Goal: Task Accomplishment & Management: Manage account settings

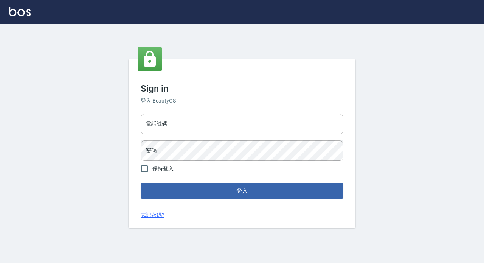
click at [194, 130] on input "電話號碼" at bounding box center [242, 124] width 203 height 20
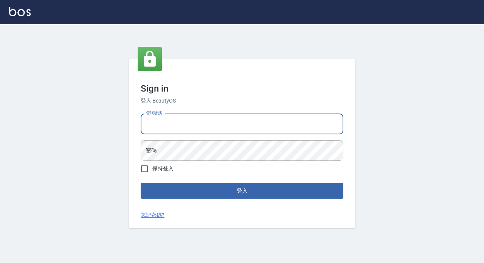
type input "89729295"
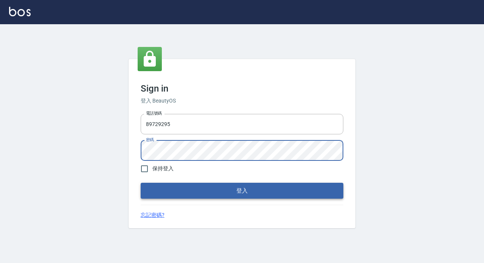
click at [178, 189] on button "登入" at bounding box center [242, 191] width 203 height 16
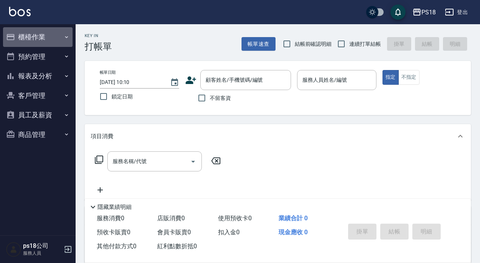
drag, startPoint x: 33, startPoint y: 37, endPoint x: 32, endPoint y: 43, distance: 5.8
click at [33, 37] on button "櫃檯作業" at bounding box center [38, 37] width 70 height 20
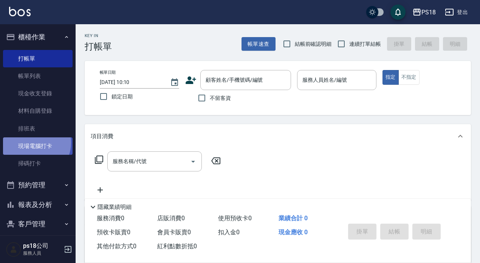
click at [34, 143] on link "現場電腦打卡" at bounding box center [38, 145] width 70 height 17
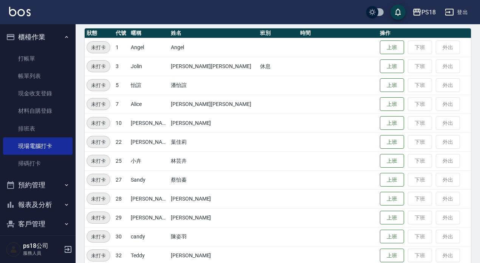
scroll to position [171, 0]
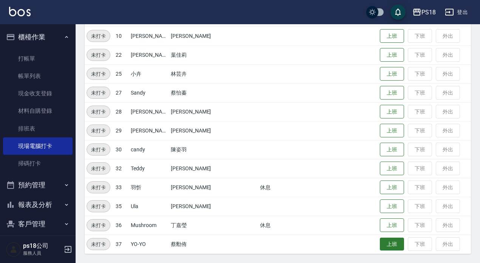
click at [380, 242] on button "上班" at bounding box center [392, 243] width 24 height 13
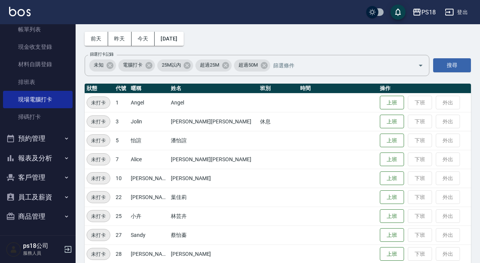
scroll to position [38, 0]
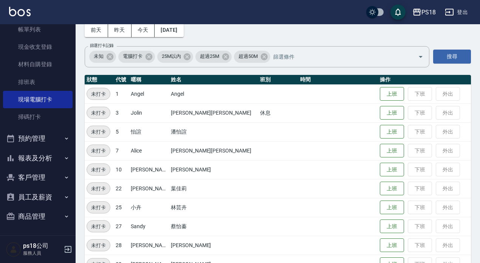
click at [45, 153] on button "報表及分析" at bounding box center [38, 158] width 70 height 20
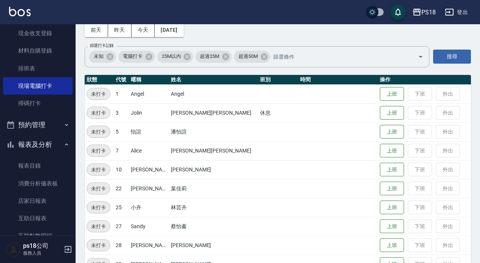
scroll to position [84, 0]
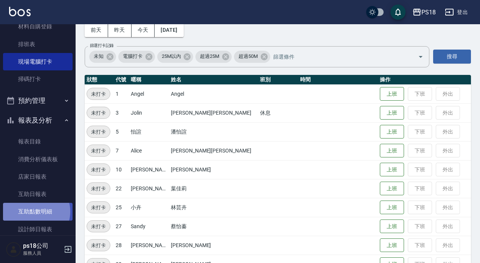
click at [35, 211] on link "互助點數明細" at bounding box center [38, 211] width 70 height 17
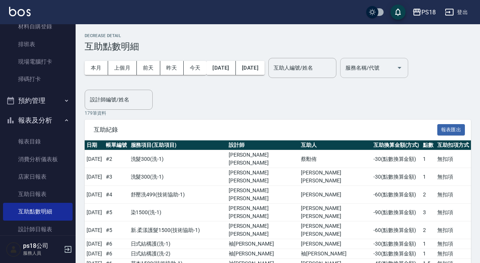
click at [395, 67] on div "服務名稱/代號 服務名稱/代號" at bounding box center [374, 68] width 68 height 20
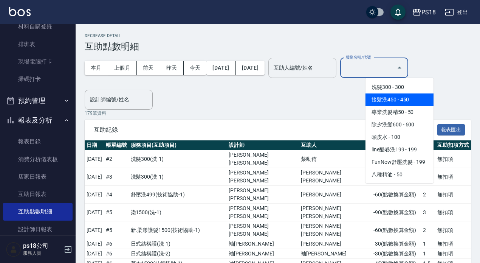
click at [333, 69] on input "互助人編號/姓名" at bounding box center [302, 67] width 61 height 13
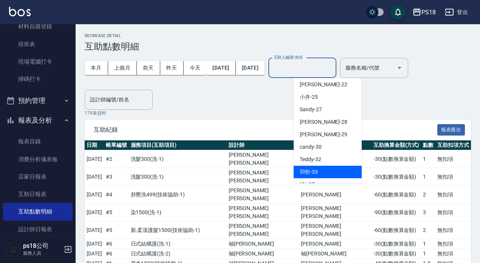
scroll to position [188, 0]
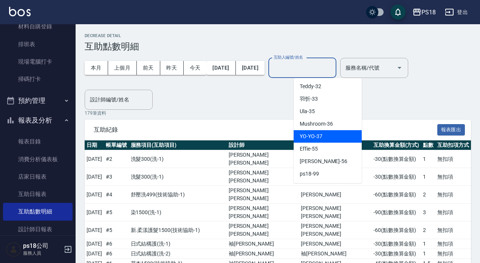
click at [332, 131] on div "YO-YO -37" at bounding box center [328, 136] width 68 height 12
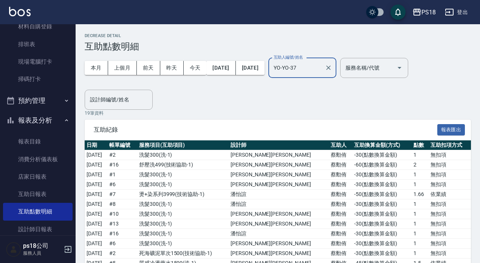
click at [322, 73] on input "YO-YO-37" at bounding box center [297, 67] width 50 height 13
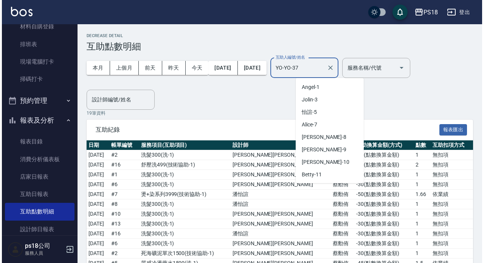
scroll to position [147, 0]
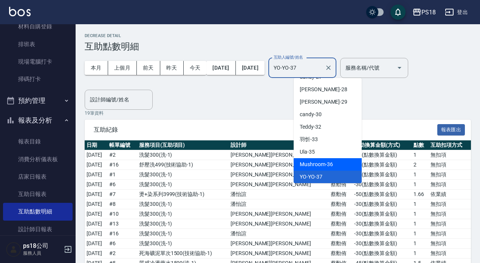
click at [335, 166] on div "Mushroom -36" at bounding box center [328, 164] width 68 height 12
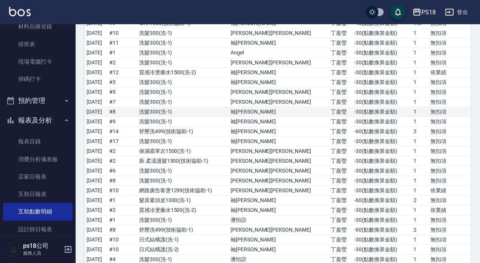
scroll to position [38, 0]
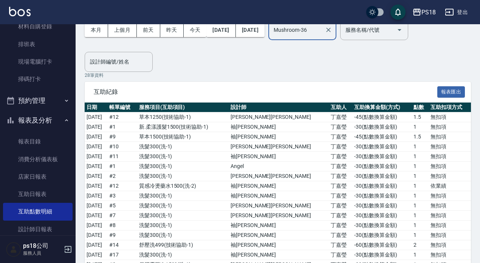
click at [310, 35] on input "Mushroom-36" at bounding box center [297, 29] width 50 height 13
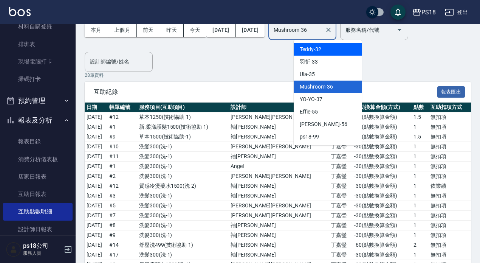
scroll to position [188, 0]
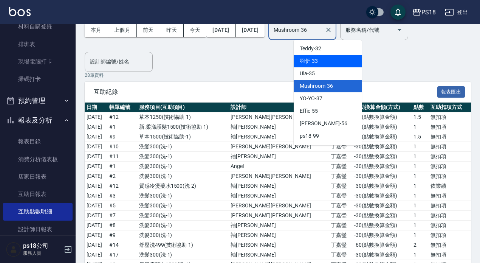
click at [312, 60] on span "[PERSON_NAME] -33" at bounding box center [309, 61] width 18 height 8
type input "[PERSON_NAME]-33"
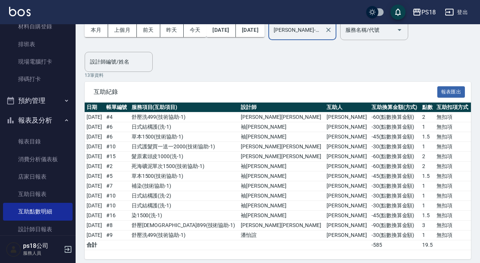
scroll to position [0, 0]
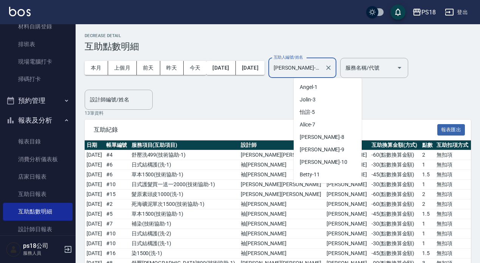
click at [322, 64] on input "[PERSON_NAME]-33" at bounding box center [297, 67] width 50 height 13
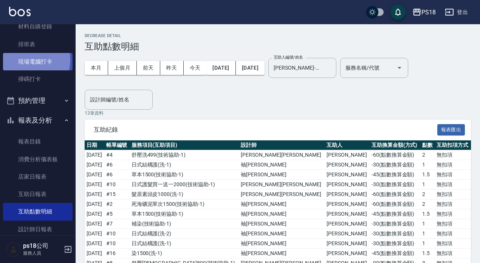
drag, startPoint x: 24, startPoint y: 60, endPoint x: 28, endPoint y: 62, distance: 3.9
click at [25, 60] on link "現場電腦打卡" at bounding box center [38, 61] width 70 height 17
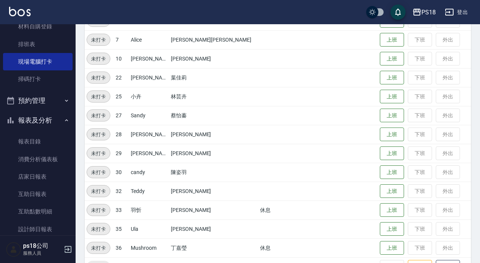
scroll to position [171, 0]
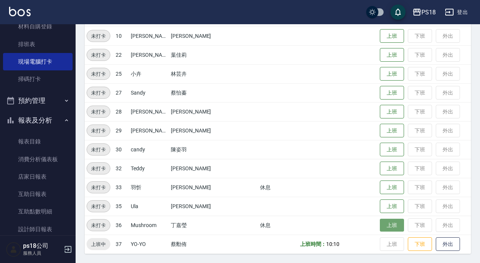
drag, startPoint x: 377, startPoint y: 221, endPoint x: 372, endPoint y: 220, distance: 4.3
click at [380, 220] on button "上班" at bounding box center [392, 225] width 24 height 13
click at [380, 227] on button "上班" at bounding box center [392, 225] width 24 height 13
click at [380, 226] on button "上班" at bounding box center [392, 225] width 24 height 13
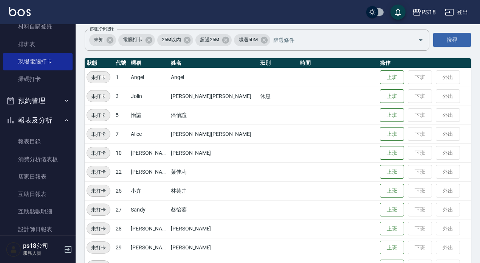
scroll to position [0, 0]
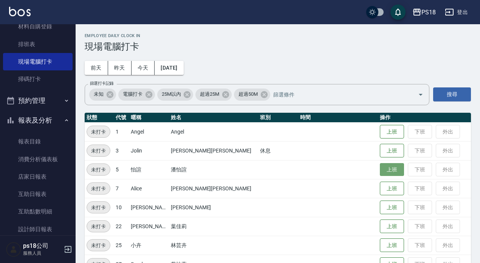
click at [380, 170] on button "上班" at bounding box center [392, 169] width 24 height 13
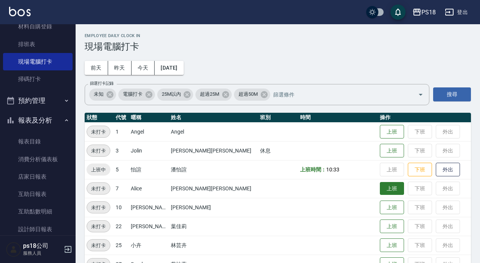
click at [380, 190] on button "上班" at bounding box center [392, 188] width 24 height 13
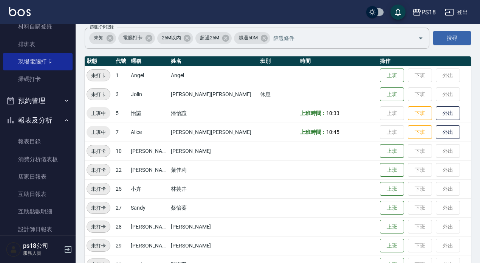
scroll to position [171, 0]
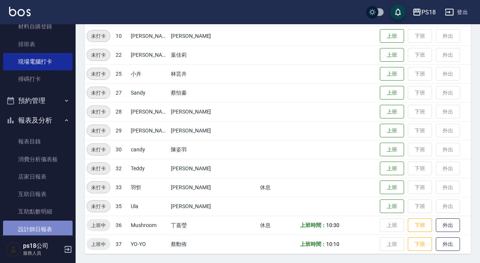
click at [40, 224] on link "設計師日報表" at bounding box center [38, 228] width 70 height 17
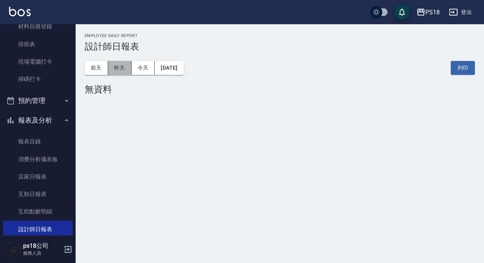
click at [117, 65] on button "昨天" at bounding box center [119, 68] width 23 height 14
